Goal: Task Accomplishment & Management: Manage account settings

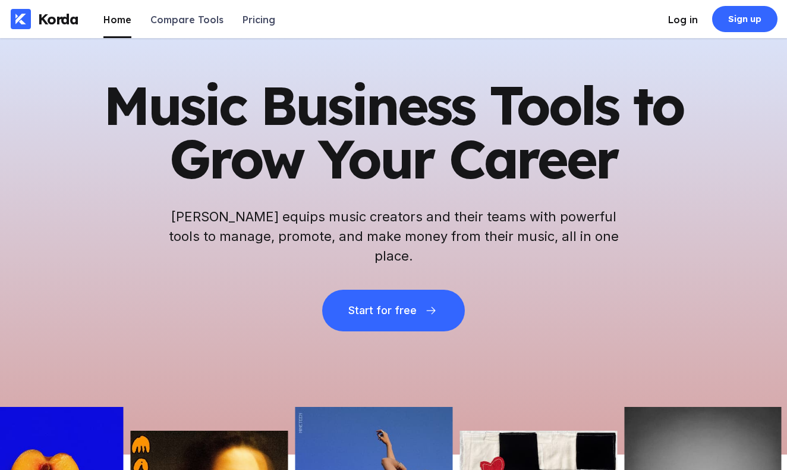
click at [678, 21] on div "Log in" at bounding box center [683, 20] width 30 height 12
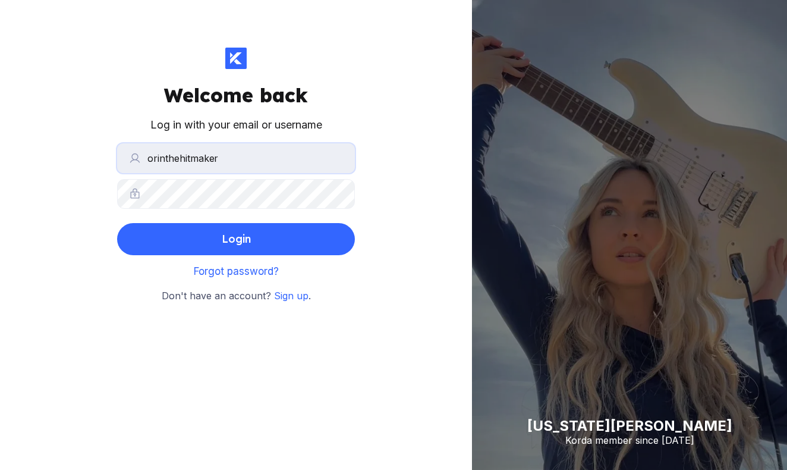
type input "orinthehitmaker"
click at [236, 238] on button "Login" at bounding box center [236, 239] width 238 height 32
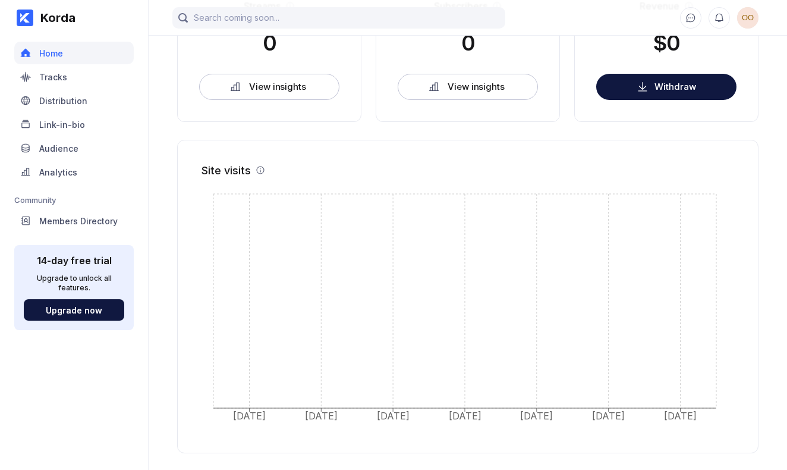
scroll to position [328, 0]
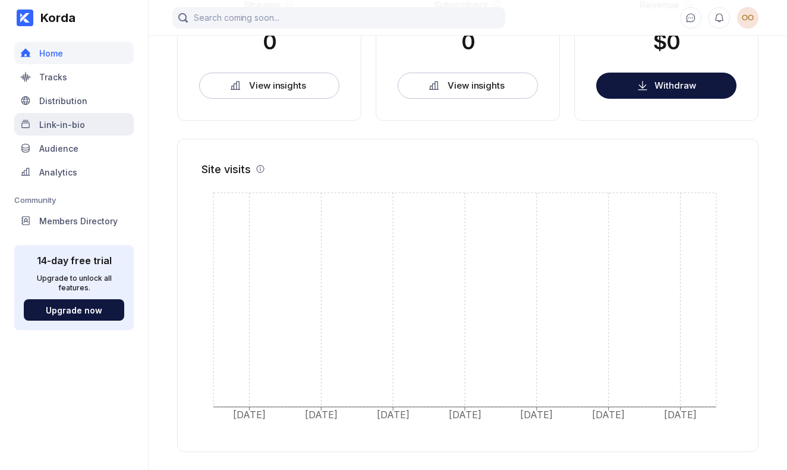
click at [98, 131] on div "Link-in-bio" at bounding box center [73, 124] width 119 height 23
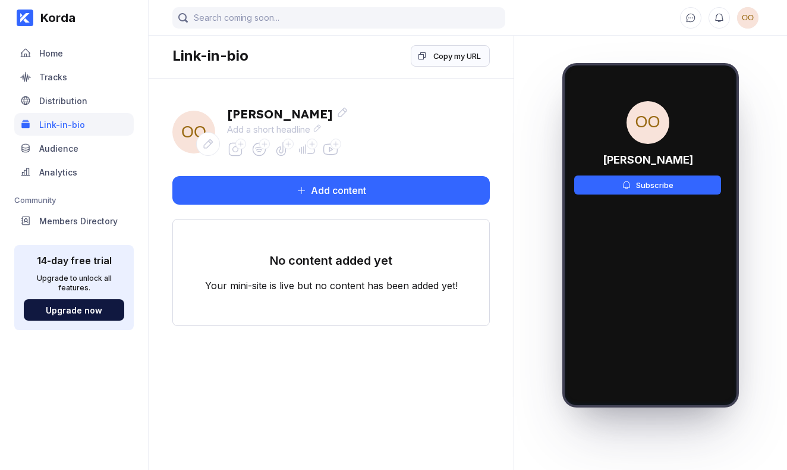
click at [259, 151] on icon at bounding box center [259, 149] width 13 height 13
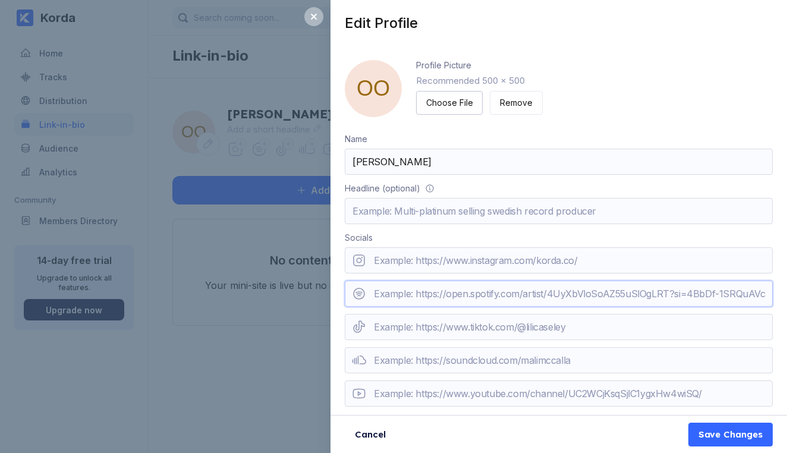
paste input "[URL][DOMAIN_NAME]"
type input "[URL][DOMAIN_NAME]"
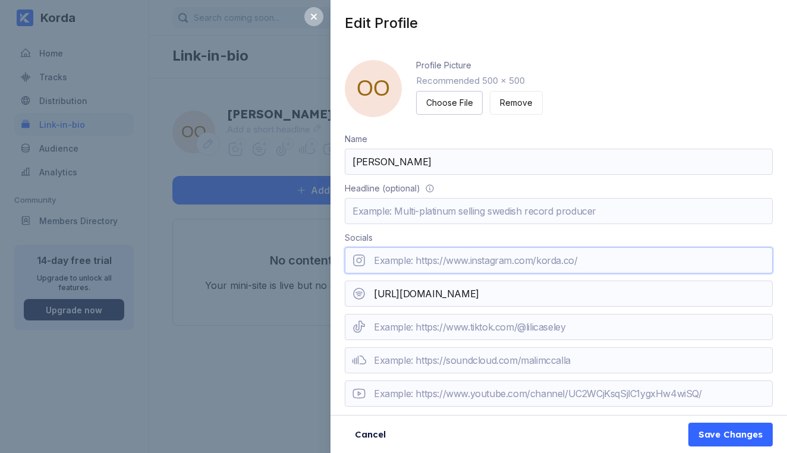
click at [507, 256] on input "url" at bounding box center [559, 260] width 428 height 26
paste input "[URL][DOMAIN_NAME]"
type input "[URL][DOMAIN_NAME]"
click at [475, 330] on input "url" at bounding box center [559, 327] width 428 height 26
paste input "[URL][DOMAIN_NAME]"
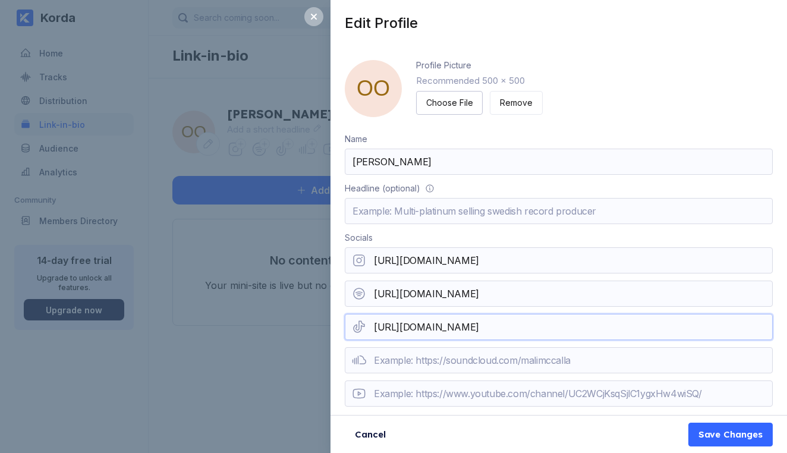
type input "[URL][DOMAIN_NAME]"
click at [468, 364] on input "url" at bounding box center [559, 360] width 428 height 26
paste input "[URL][DOMAIN_NAME]"
type input "[URL][DOMAIN_NAME]"
click at [458, 385] on input "url" at bounding box center [559, 393] width 428 height 26
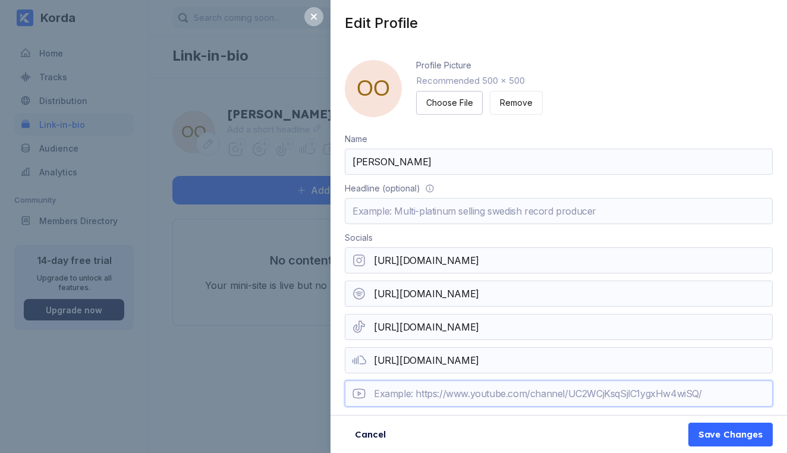
paste input "[URL][DOMAIN_NAME]"
type input "[URL][DOMAIN_NAME]"
click at [459, 216] on input "text" at bounding box center [559, 211] width 428 height 26
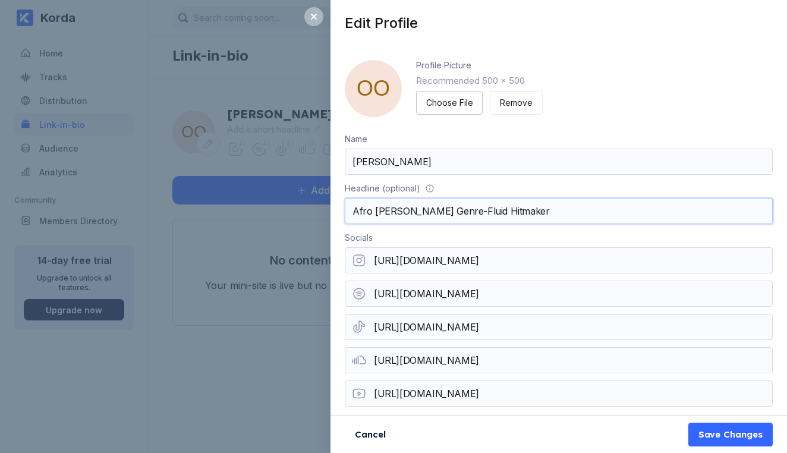
type input "Afro [PERSON_NAME] Genre-Fluid Hitmaker"
click at [440, 166] on input "[PERSON_NAME]" at bounding box center [559, 162] width 428 height 26
type input "[PERSON_NAME]"
click at [471, 108] on div "Choose File" at bounding box center [449, 103] width 46 height 12
click at [706, 431] on div "Save Changes" at bounding box center [730, 435] width 64 height 12
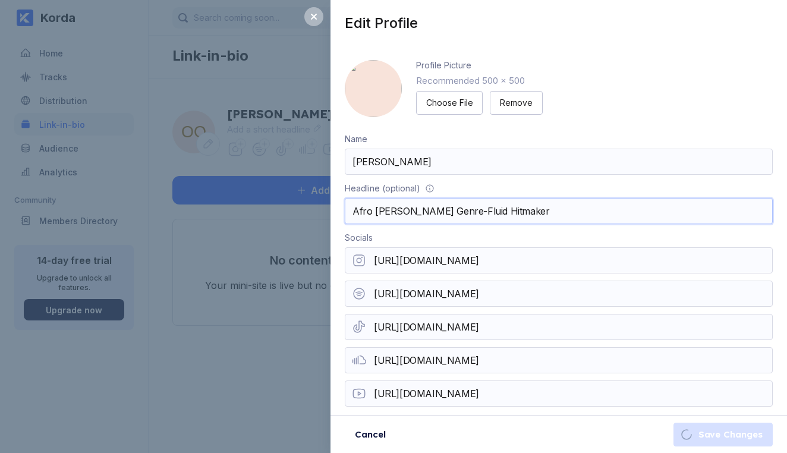
click at [385, 212] on input "Afro [PERSON_NAME] Genre-Fluid Hitmaker" at bounding box center [559, 211] width 428 height 26
type input "Afro Rnb Genre-Fluid Hitmaker"
click at [579, 236] on div "Socials" at bounding box center [559, 237] width 428 height 10
click at [562, 260] on input "[URL][DOMAIN_NAME]" at bounding box center [559, 260] width 428 height 26
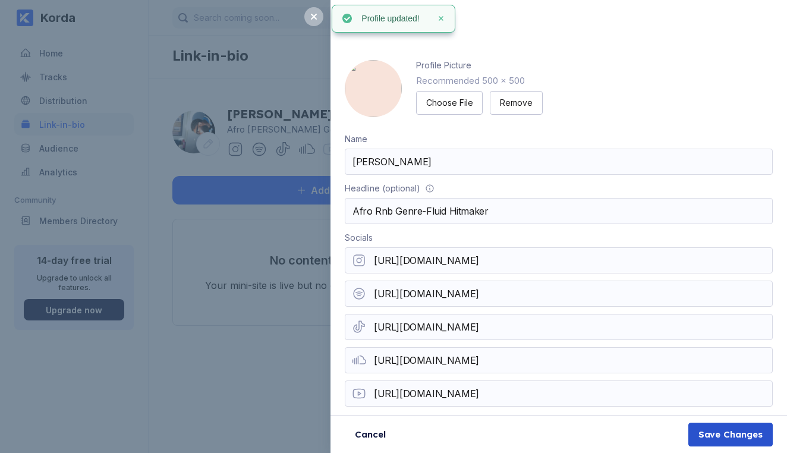
click at [709, 430] on div "Save Changes" at bounding box center [730, 435] width 64 height 12
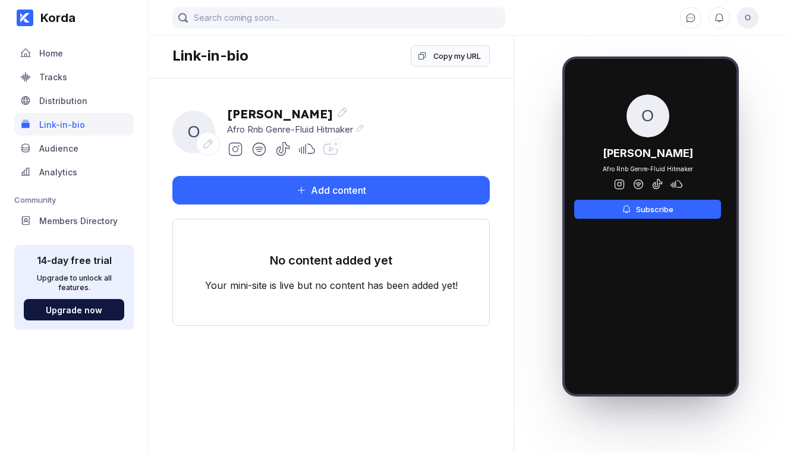
click at [197, 136] on span "O" at bounding box center [193, 132] width 43 height 43
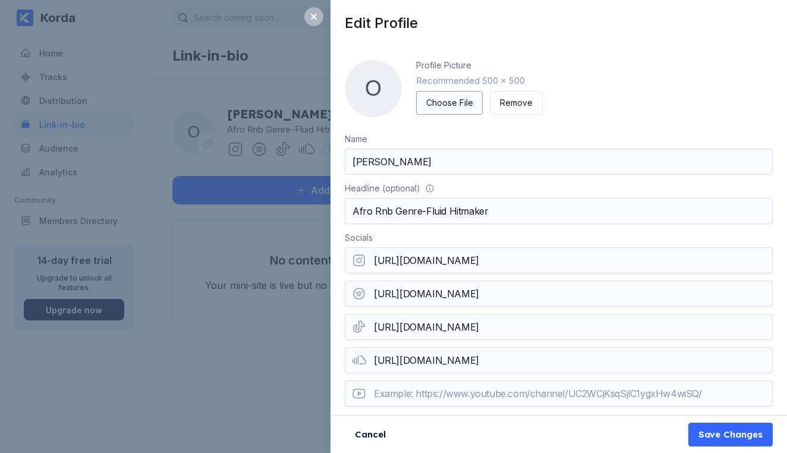
click at [426, 108] on button "Choose File" at bounding box center [449, 103] width 67 height 24
click at [714, 434] on div "Save Changes" at bounding box center [730, 435] width 64 height 12
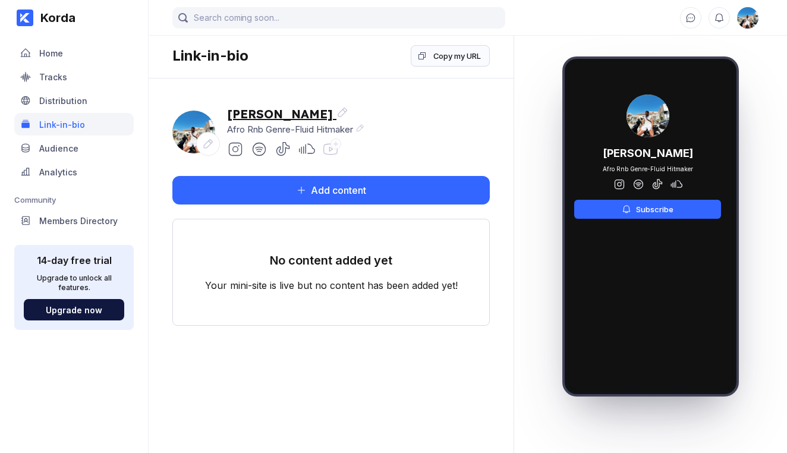
click at [336, 115] on icon at bounding box center [342, 112] width 12 height 12
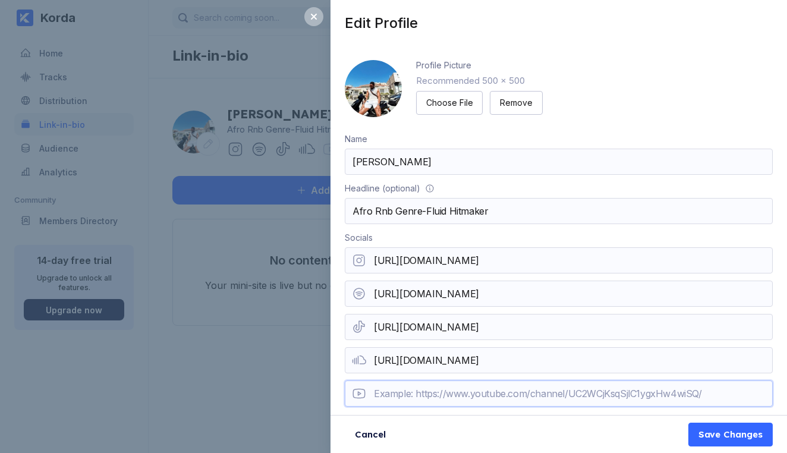
click at [493, 391] on input "url" at bounding box center [559, 393] width 428 height 26
paste input "[URL][DOMAIN_NAME]"
type input "[URL][DOMAIN_NAME]"
paste input "[URL][DOMAIN_NAME]"
type input "[URL][DOMAIN_NAME]"
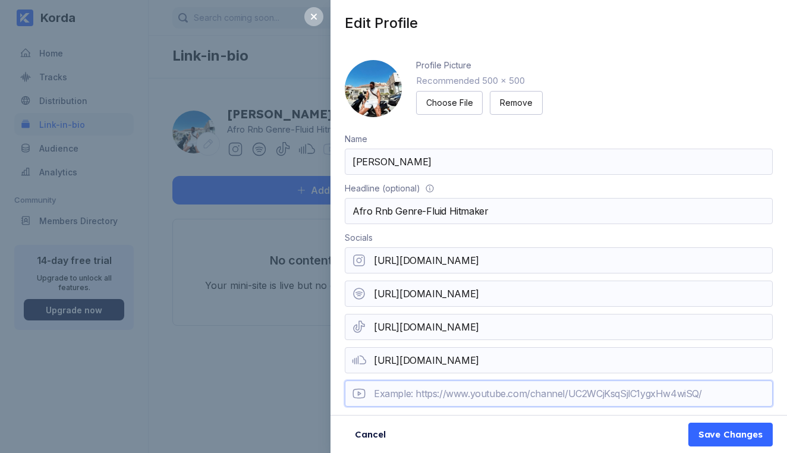
paste input "[URL][DOMAIN_NAME]"
type input "h"
paste input "[URL][DOMAIN_NAME]"
type input "[URL][DOMAIN_NAME]"
paste input "https://www.youtube.com/channel/UCtQUAZxIMuUAllg58OxqreA"
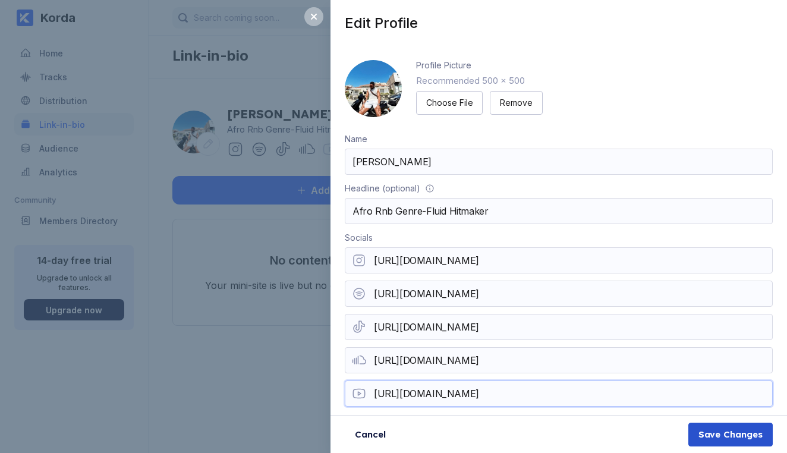
type input "https://www.youtube.com/channel/UCtQUAZxIMuUAllg58OxqreA"
click at [704, 429] on div "Save Changes" at bounding box center [730, 435] width 64 height 12
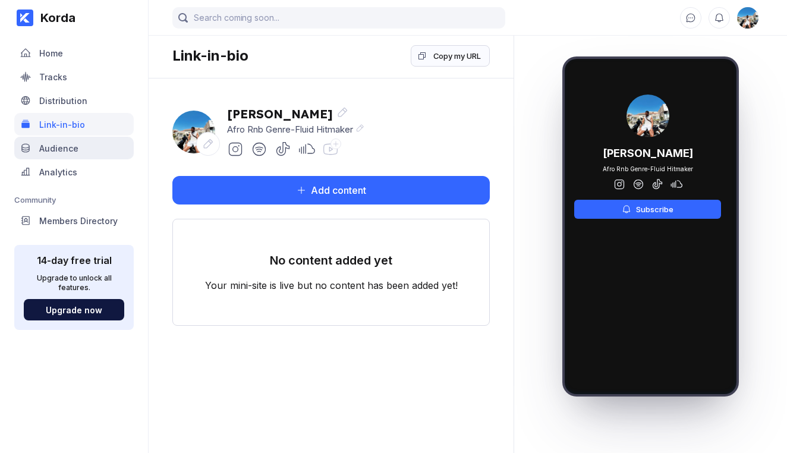
click at [101, 154] on div "Audience" at bounding box center [73, 148] width 119 height 23
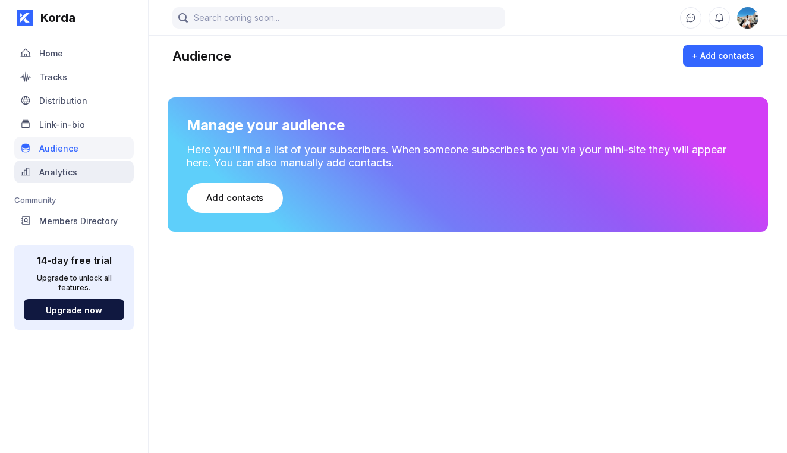
click at [75, 167] on div "Analytics" at bounding box center [58, 172] width 38 height 10
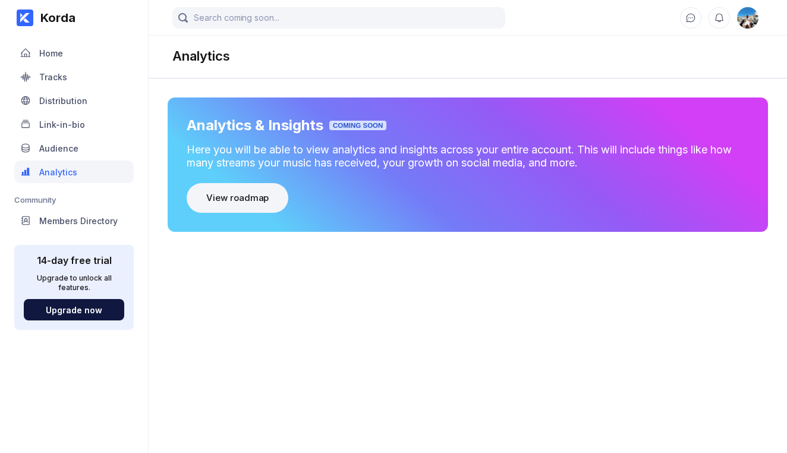
click at [232, 206] on button "View roadmap" at bounding box center [238, 198] width 102 height 30
click at [86, 129] on div "Link-in-bio" at bounding box center [73, 124] width 119 height 23
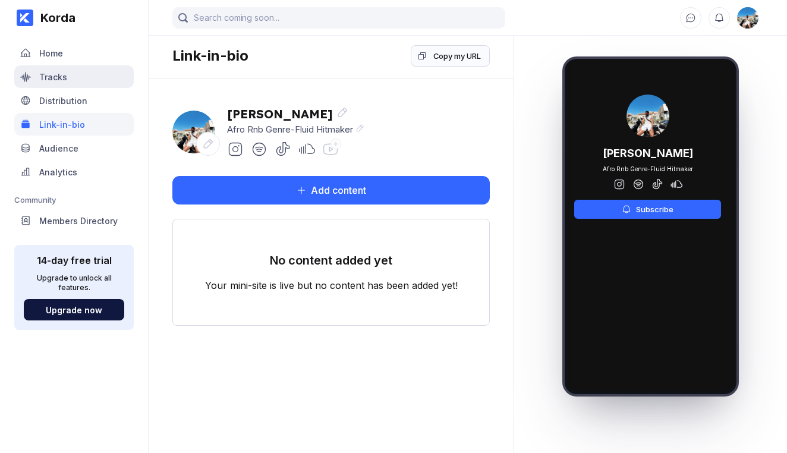
click at [78, 69] on div "Tracks" at bounding box center [73, 76] width 119 height 23
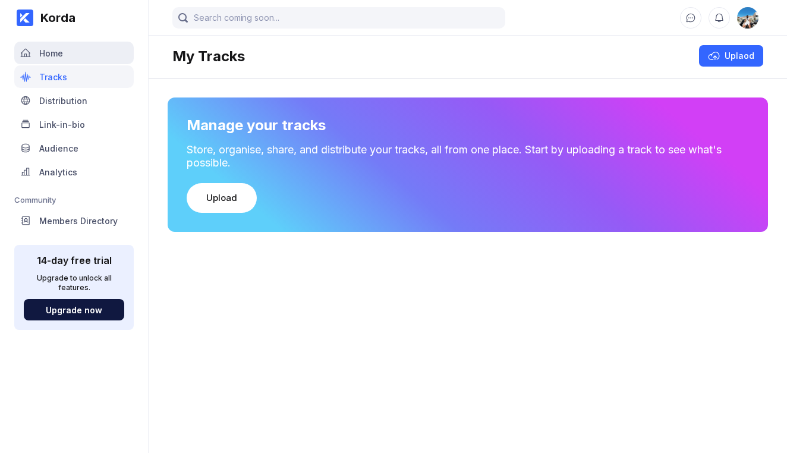
click at [78, 62] on div "Home" at bounding box center [73, 53] width 119 height 23
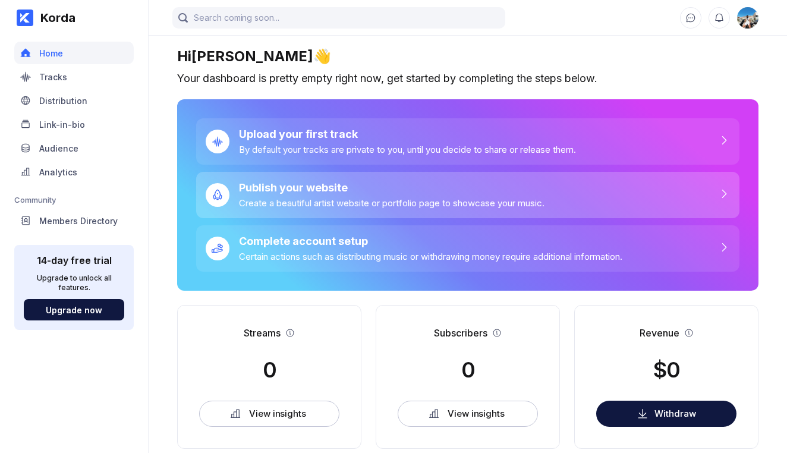
click at [297, 206] on div "Create a beautiful artist website or portfolio page to showcase your music." at bounding box center [391, 202] width 305 height 11
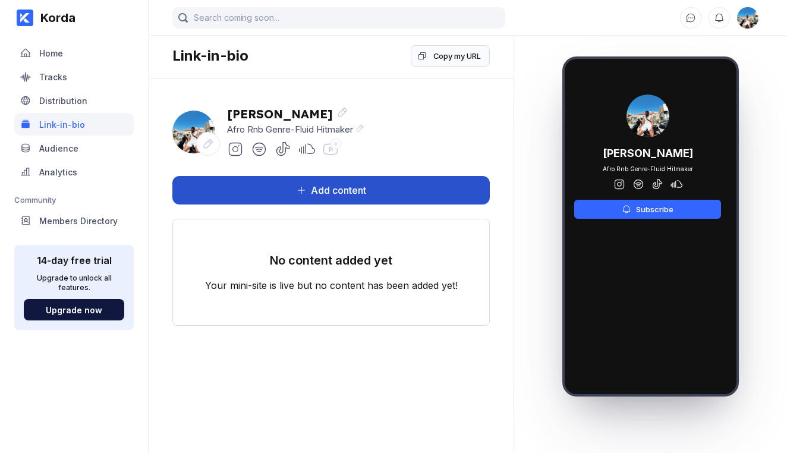
click at [384, 187] on button "Add content" at bounding box center [330, 190] width 317 height 29
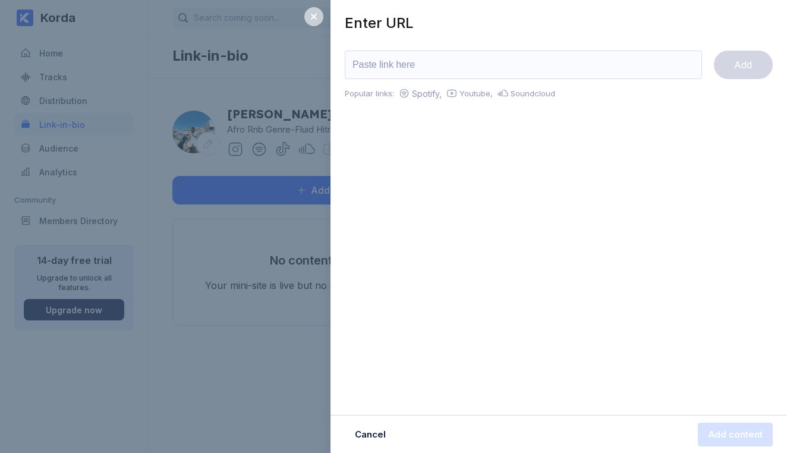
click at [317, 23] on div at bounding box center [313, 16] width 19 height 19
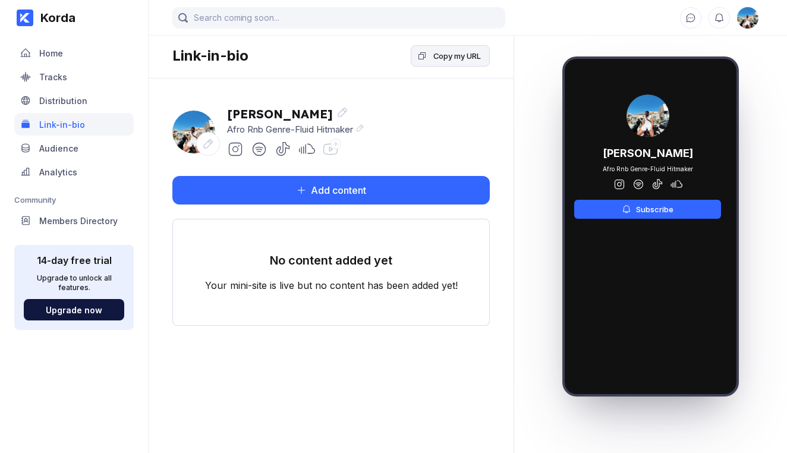
click at [438, 54] on div "Copy my URL" at bounding box center [457, 56] width 48 height 12
click at [445, 58] on div "Copy my URL" at bounding box center [457, 56] width 48 height 12
click at [71, 78] on div "Tracks" at bounding box center [73, 76] width 119 height 23
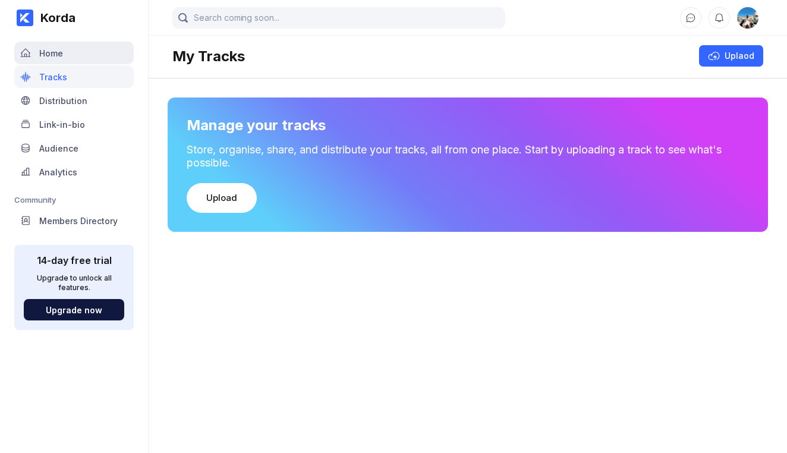
click at [55, 51] on div "Home" at bounding box center [51, 53] width 24 height 10
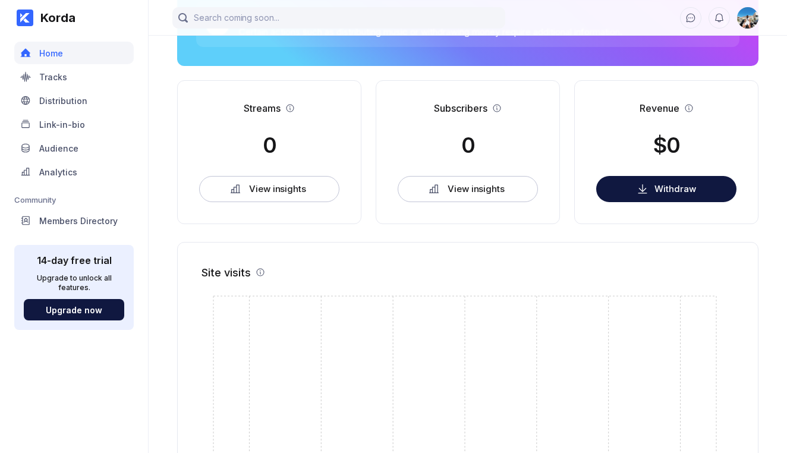
scroll to position [228, 0]
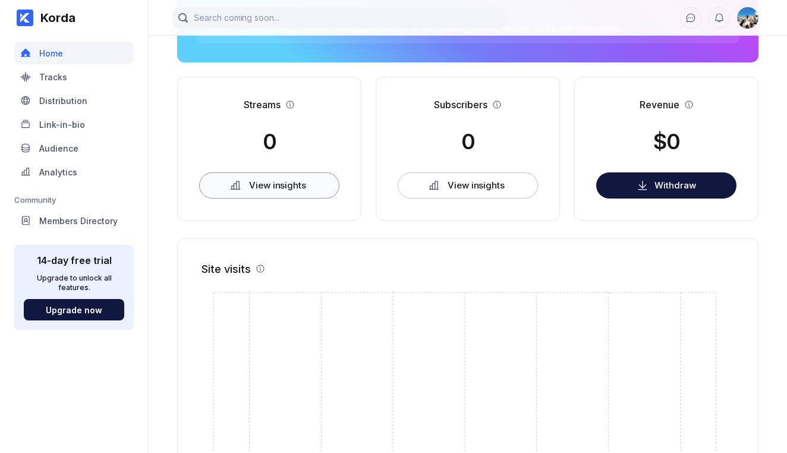
click at [312, 190] on button "View insights" at bounding box center [269, 185] width 140 height 26
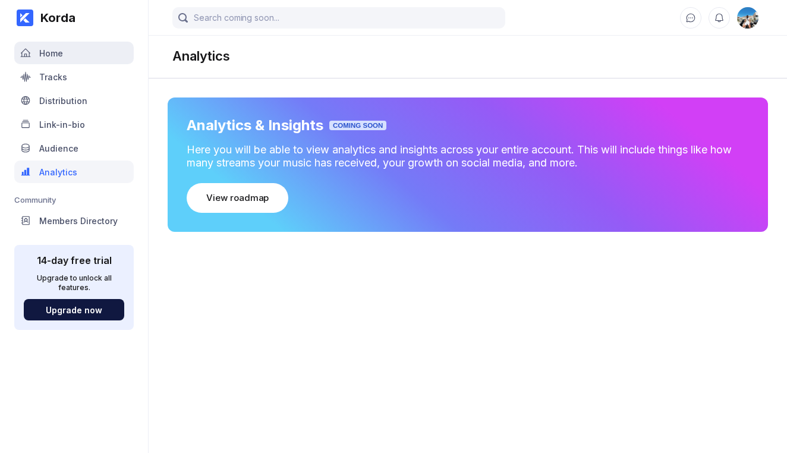
click at [71, 52] on div "Home" at bounding box center [73, 53] width 119 height 23
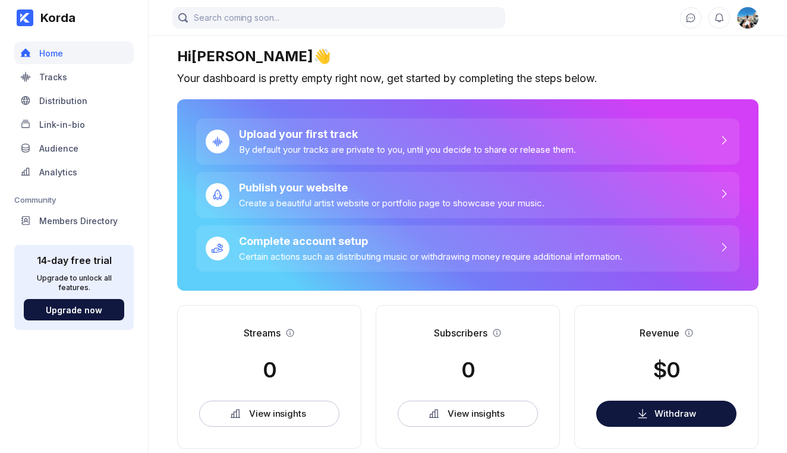
click at [746, 22] on img at bounding box center [747, 17] width 21 height 21
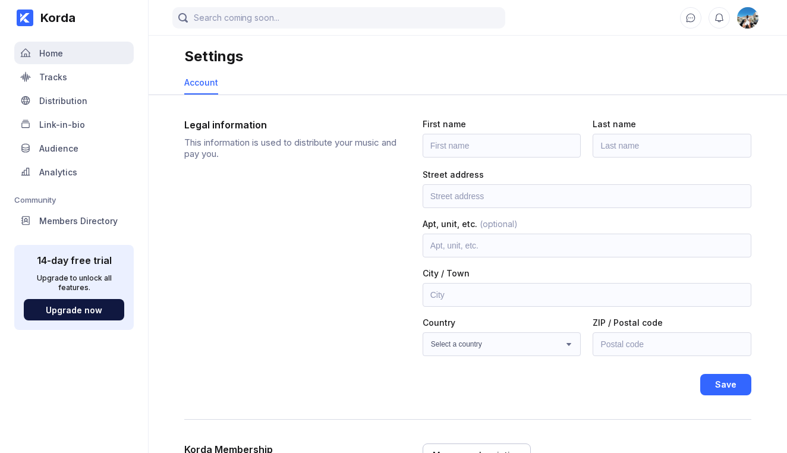
click at [48, 58] on div "Home" at bounding box center [51, 53] width 24 height 10
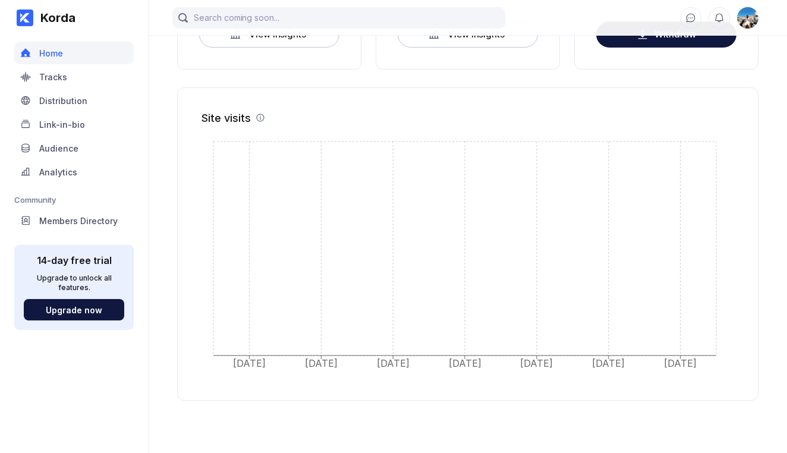
scroll to position [379, 0]
